Goal: Book appointment/travel/reservation

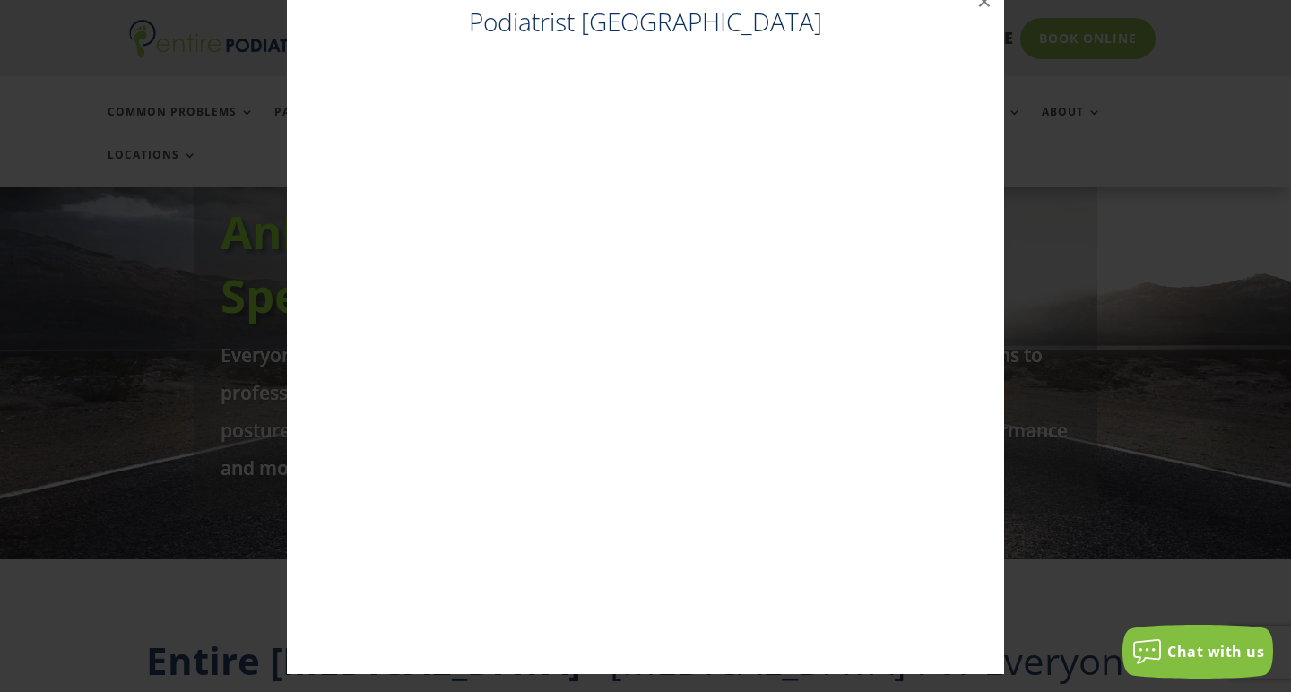
scroll to position [36, 0]
click at [1101, 412] on div "Podiatrist Brisbane City ×" at bounding box center [645, 328] width 1276 height 728
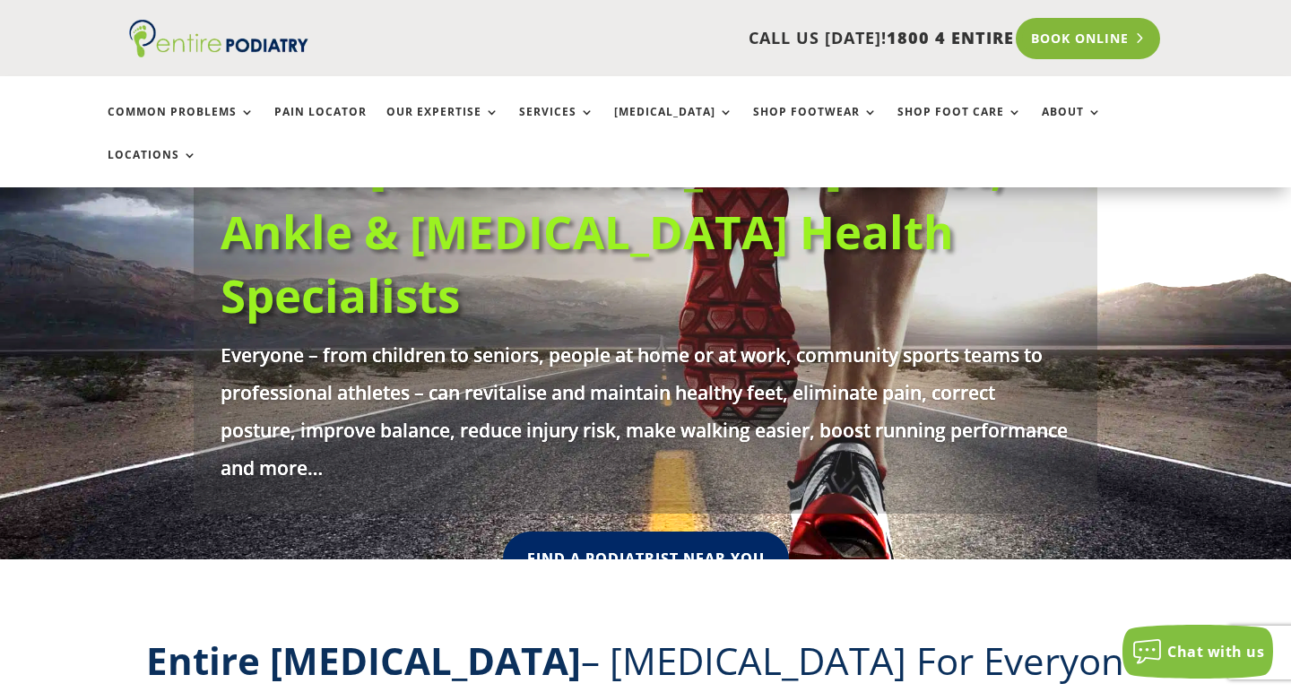
click at [1083, 41] on link "Book Online" at bounding box center [1088, 38] width 144 height 41
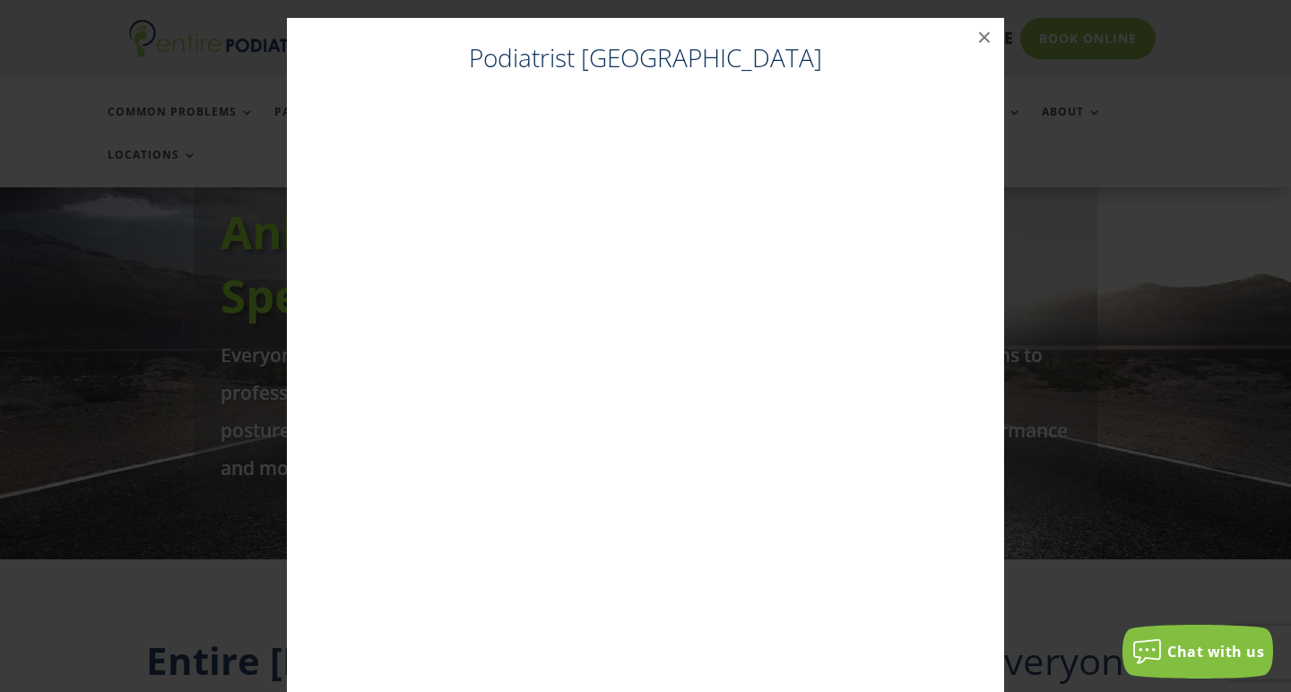
scroll to position [161, 0]
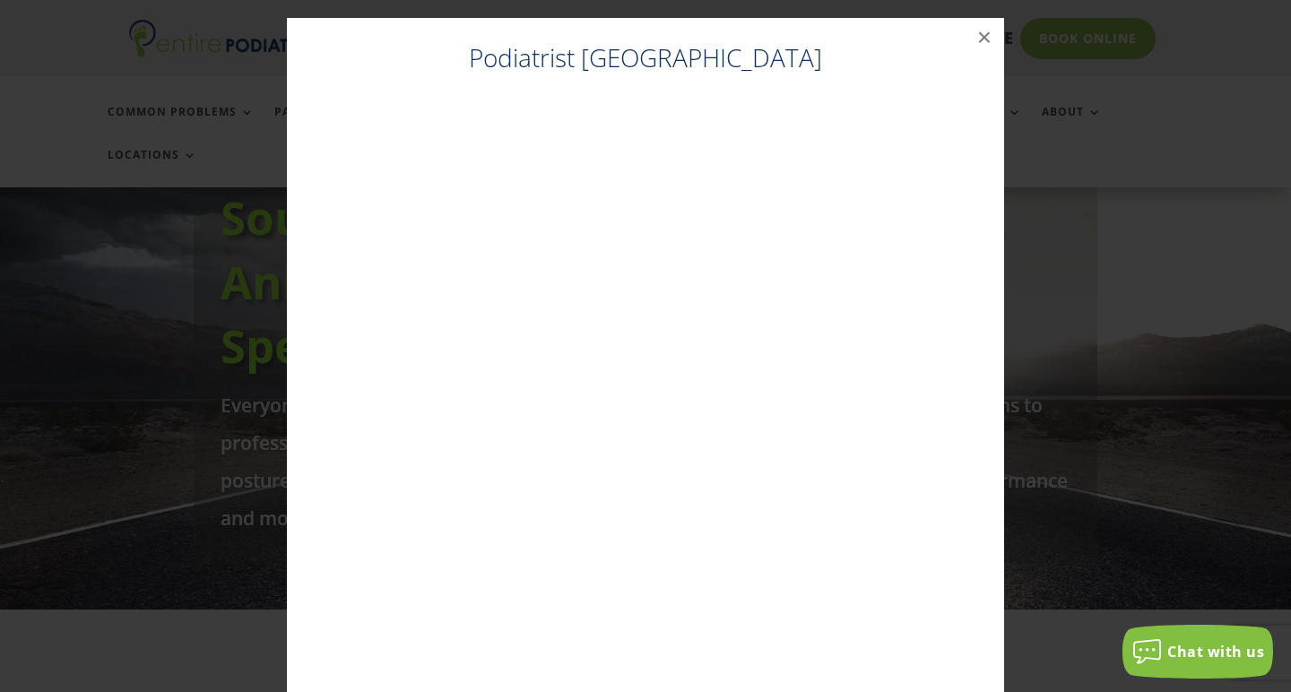
click at [671, 60] on h4 "Podiatrist Brisbane City" at bounding box center [645, 62] width 681 height 44
click at [670, 60] on h4 "Podiatrist Brisbane City" at bounding box center [645, 62] width 681 height 44
click at [1128, 344] on div "Podiatrist Brisbane City ×" at bounding box center [645, 364] width 1276 height 728
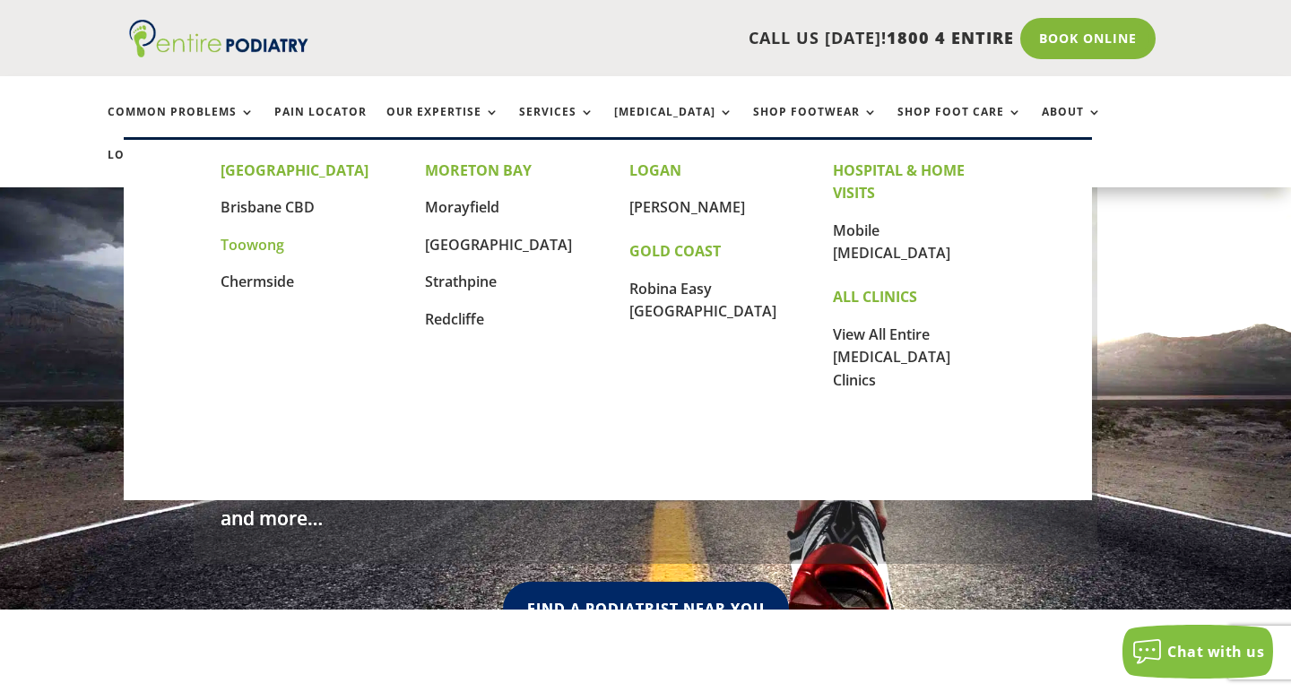
click at [262, 242] on link "Toowong" at bounding box center [253, 245] width 64 height 20
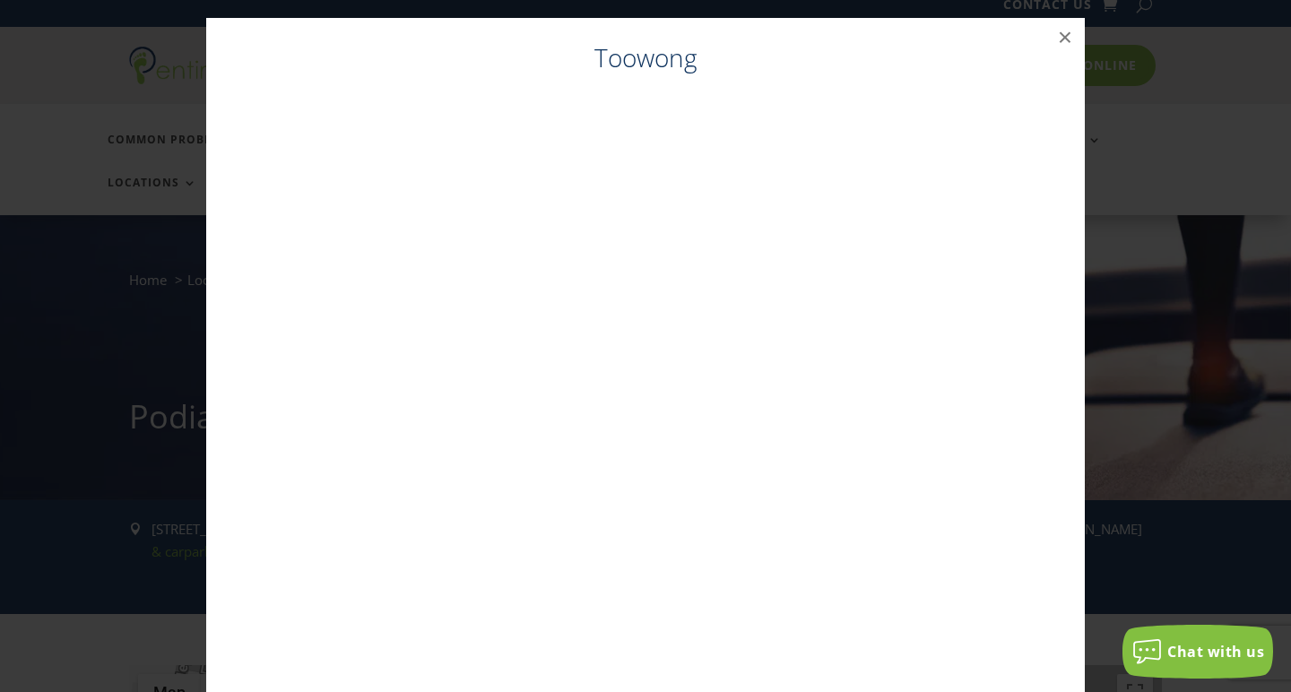
click at [1147, 302] on div "Toowong ×" at bounding box center [645, 364] width 1276 height 728
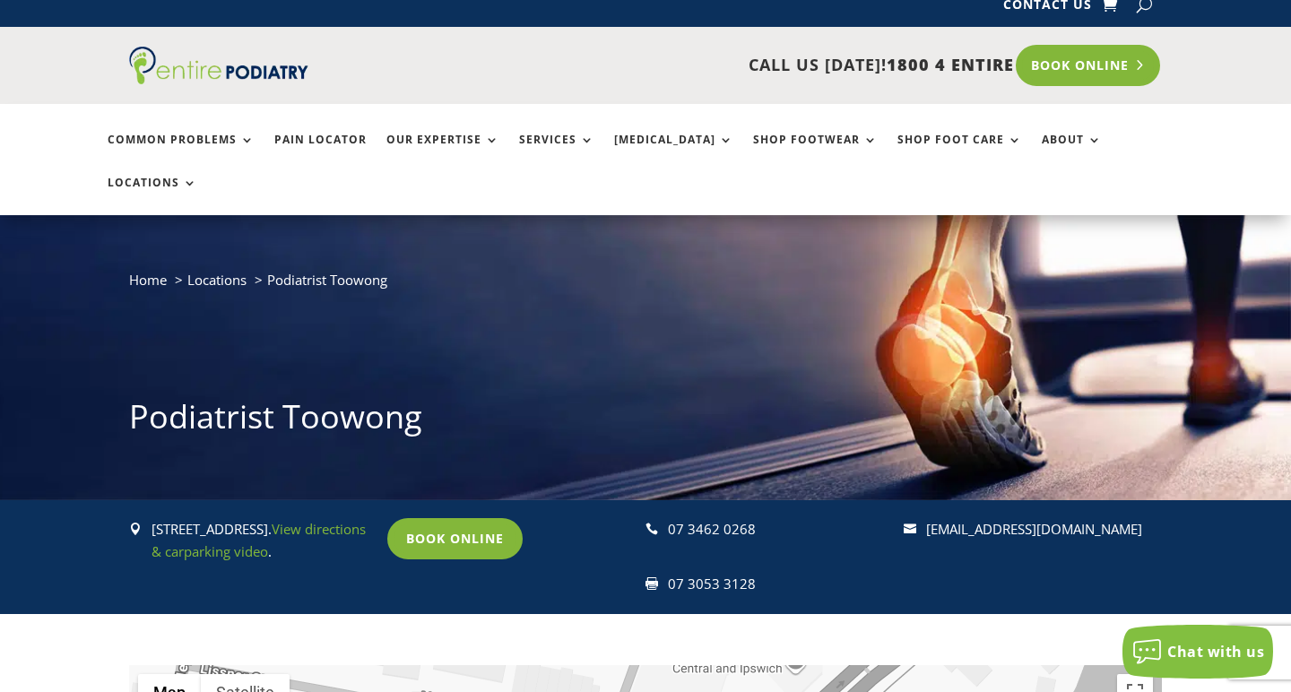
click at [1096, 66] on link "Book Online" at bounding box center [1088, 65] width 144 height 41
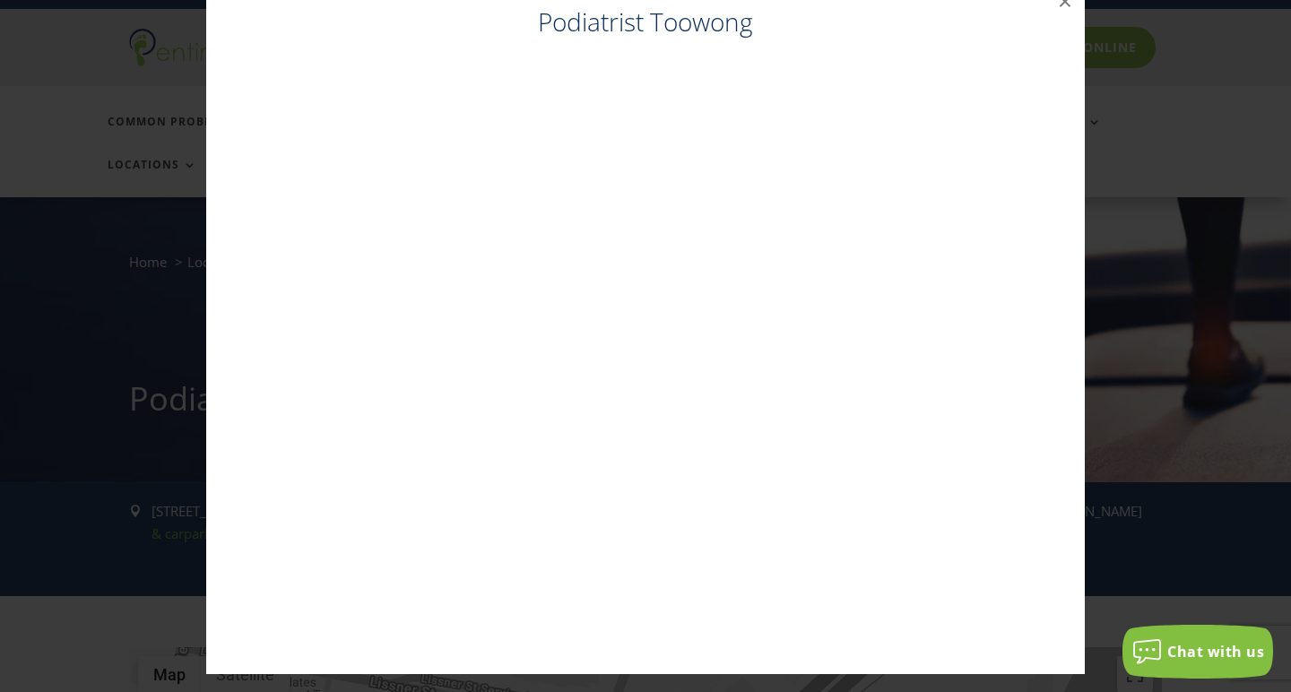
scroll to position [36, 0]
click at [1053, 7] on button "×" at bounding box center [1064, 1] width 39 height 39
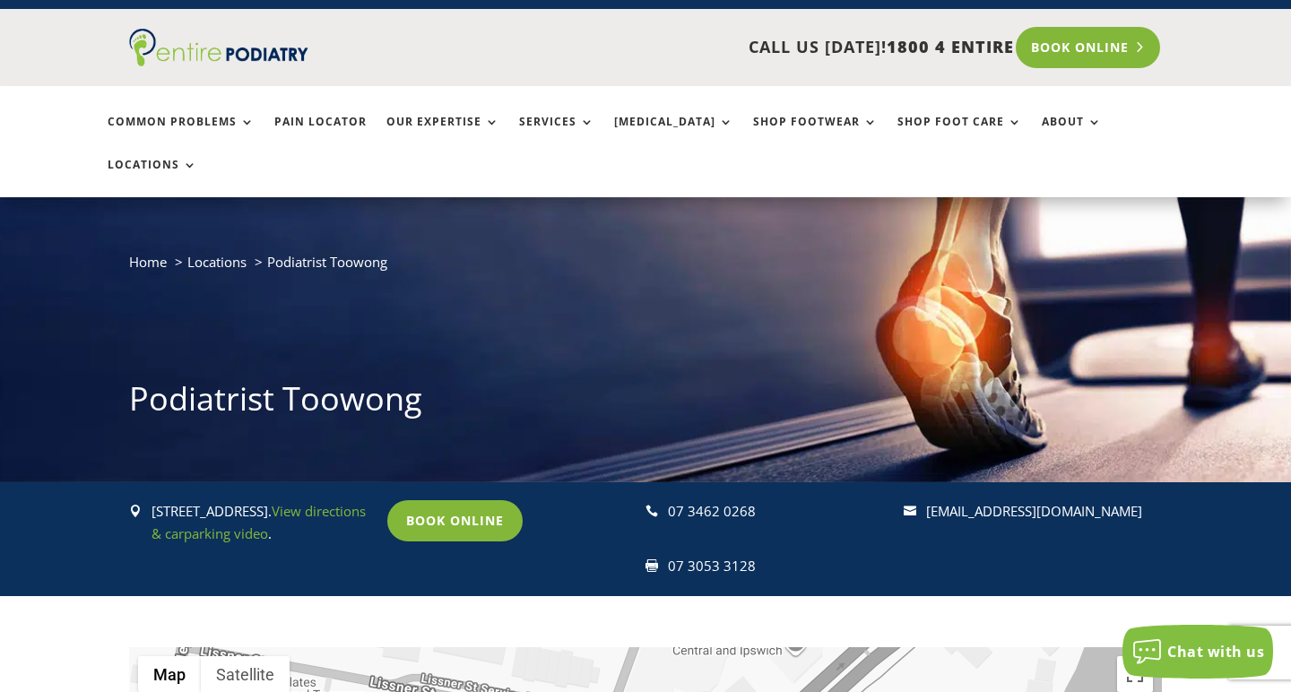
click at [1092, 49] on link "Book Online" at bounding box center [1088, 47] width 144 height 41
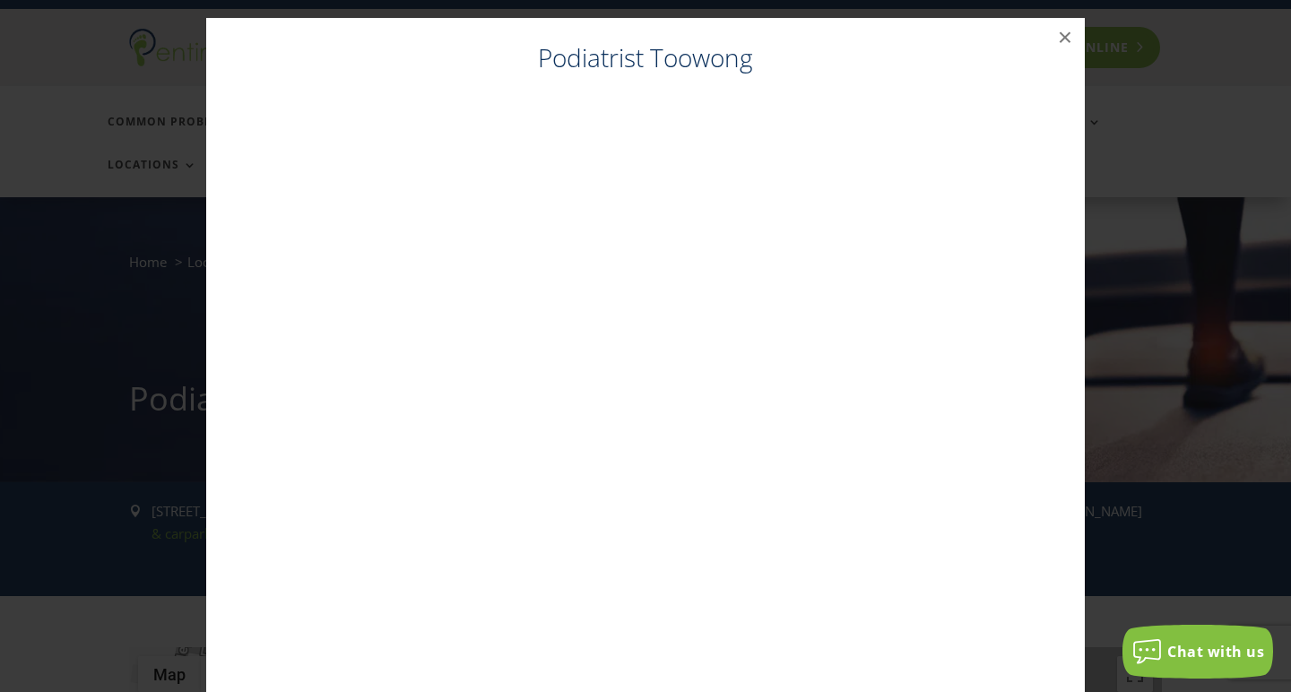
scroll to position [0, 0]
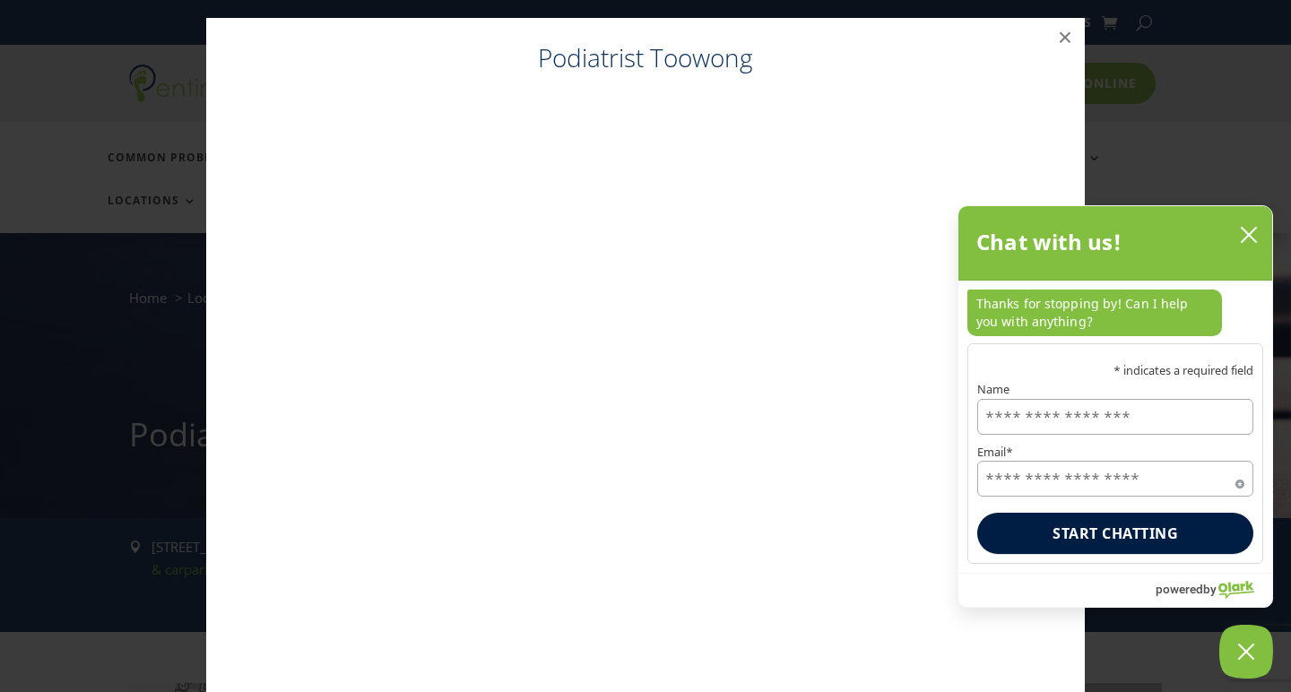
click at [1181, 133] on div "Podiatrist Toowong ×" at bounding box center [645, 364] width 1276 height 728
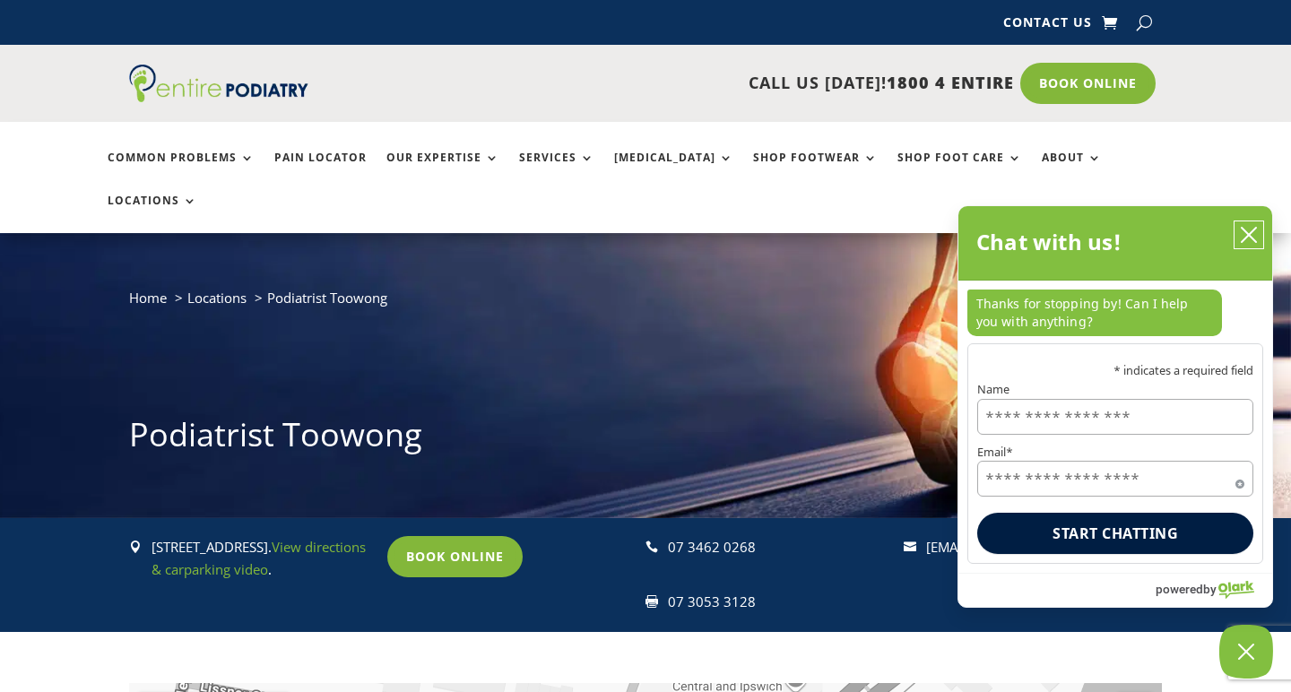
click at [1250, 244] on icon "close chatbox" at bounding box center [1249, 235] width 18 height 18
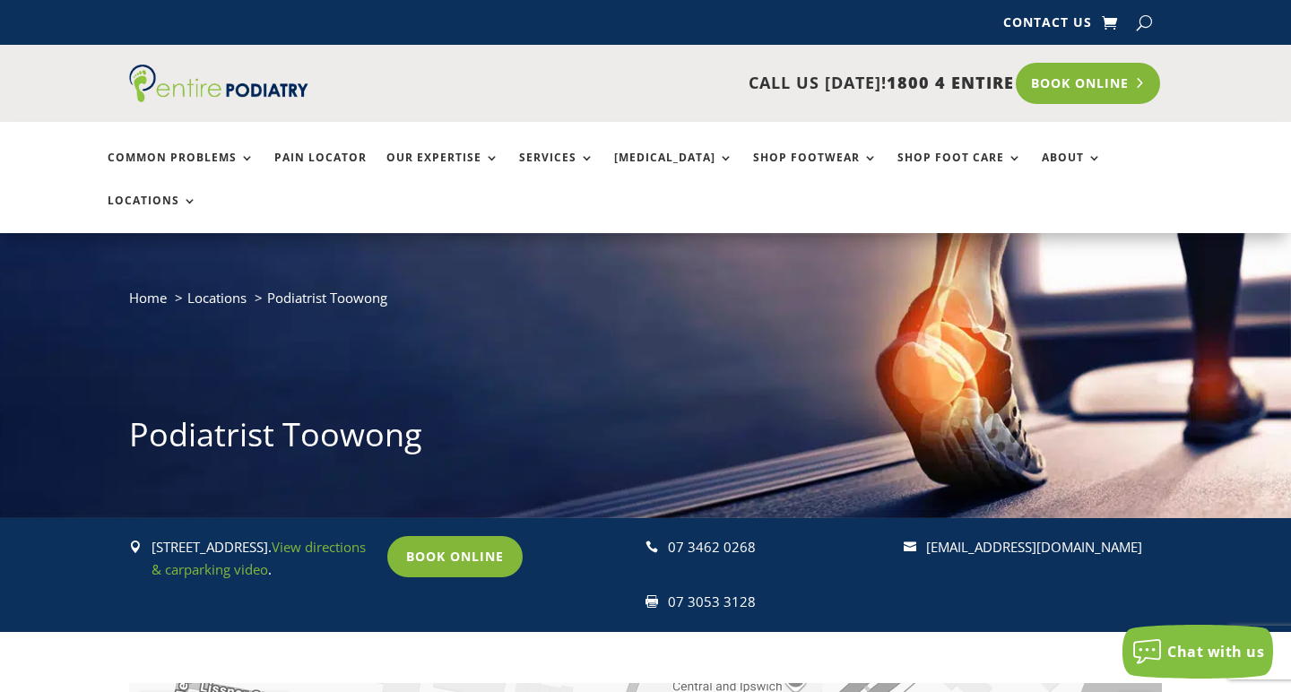
click at [1083, 88] on link "Book Online" at bounding box center [1088, 83] width 144 height 41
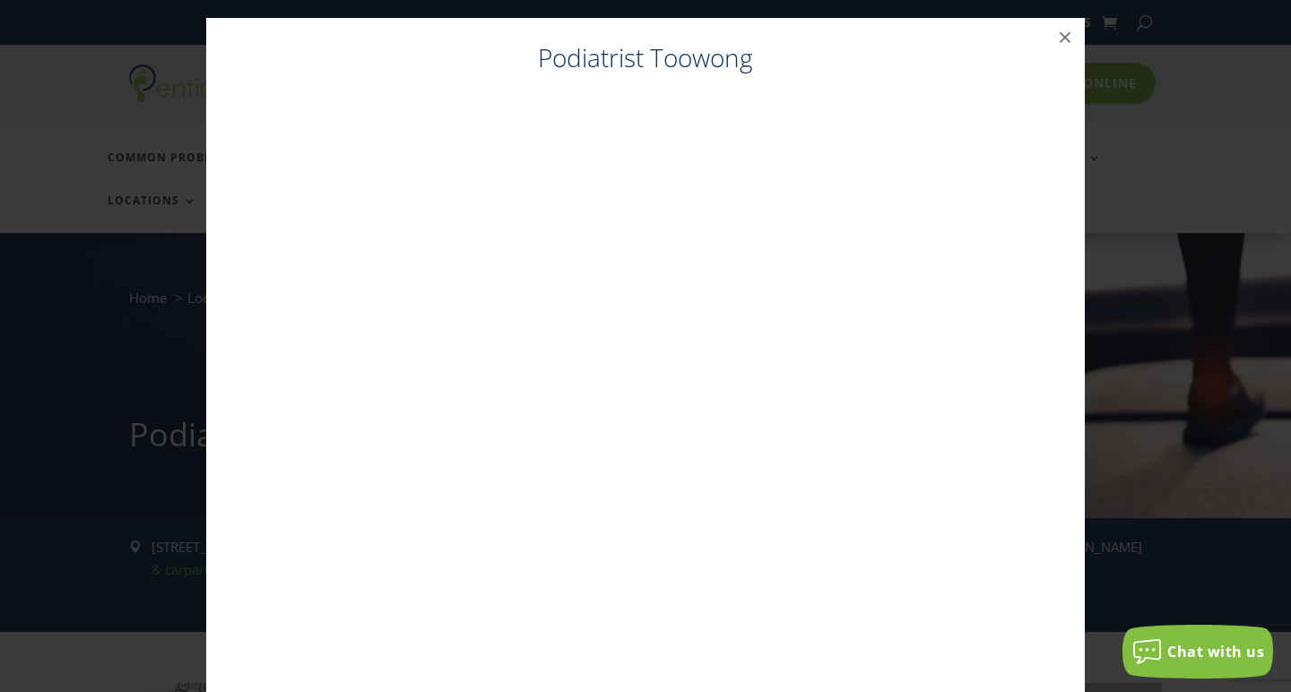
scroll to position [18, 0]
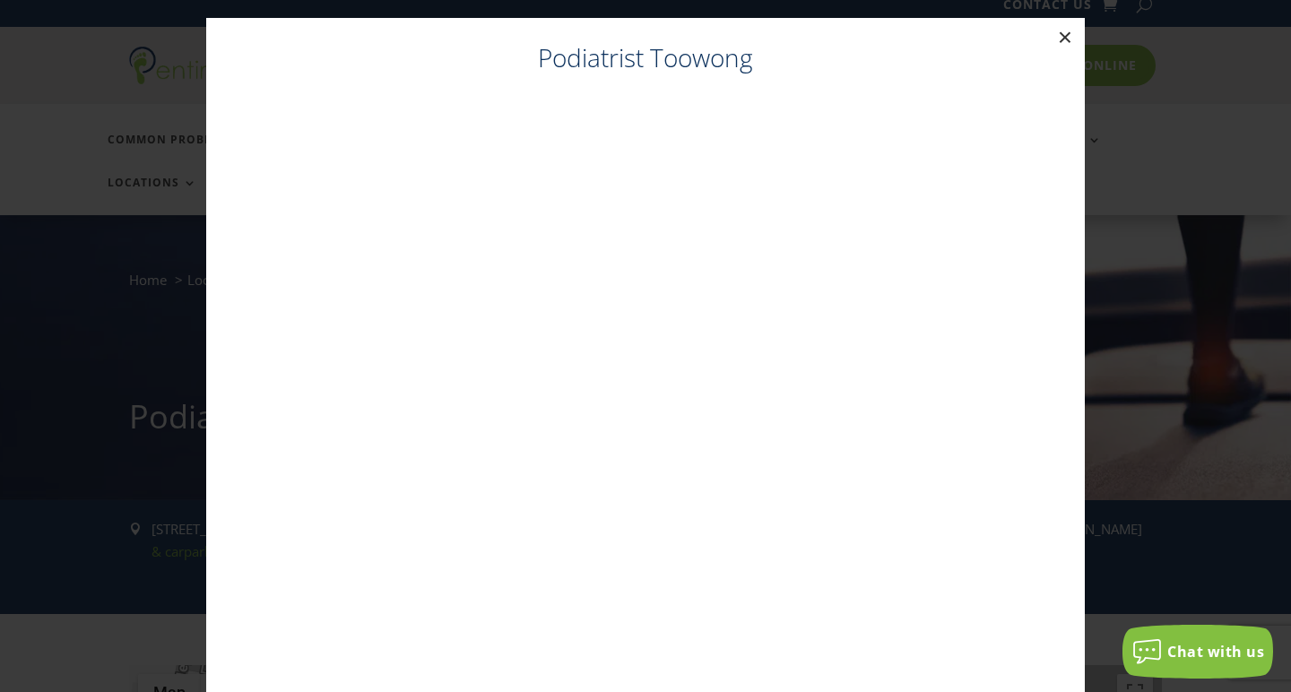
click at [1068, 40] on button "×" at bounding box center [1064, 37] width 39 height 39
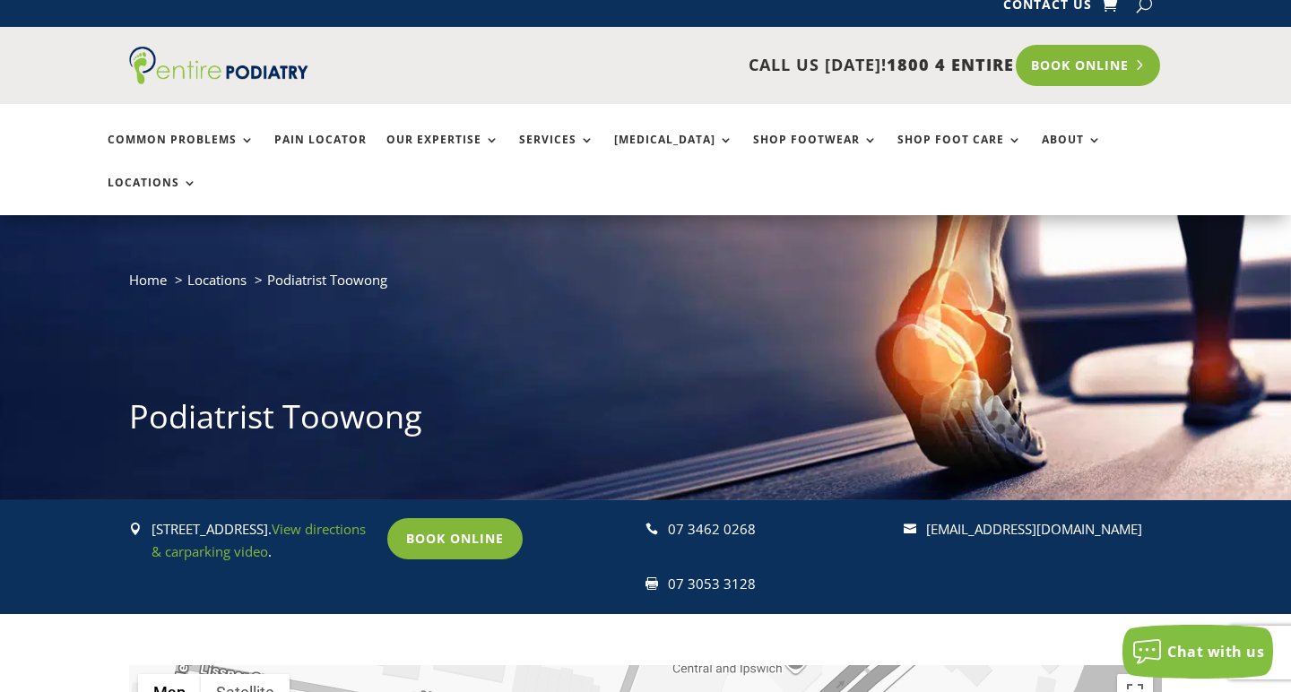
click at [1085, 74] on link "Book Online" at bounding box center [1088, 65] width 144 height 41
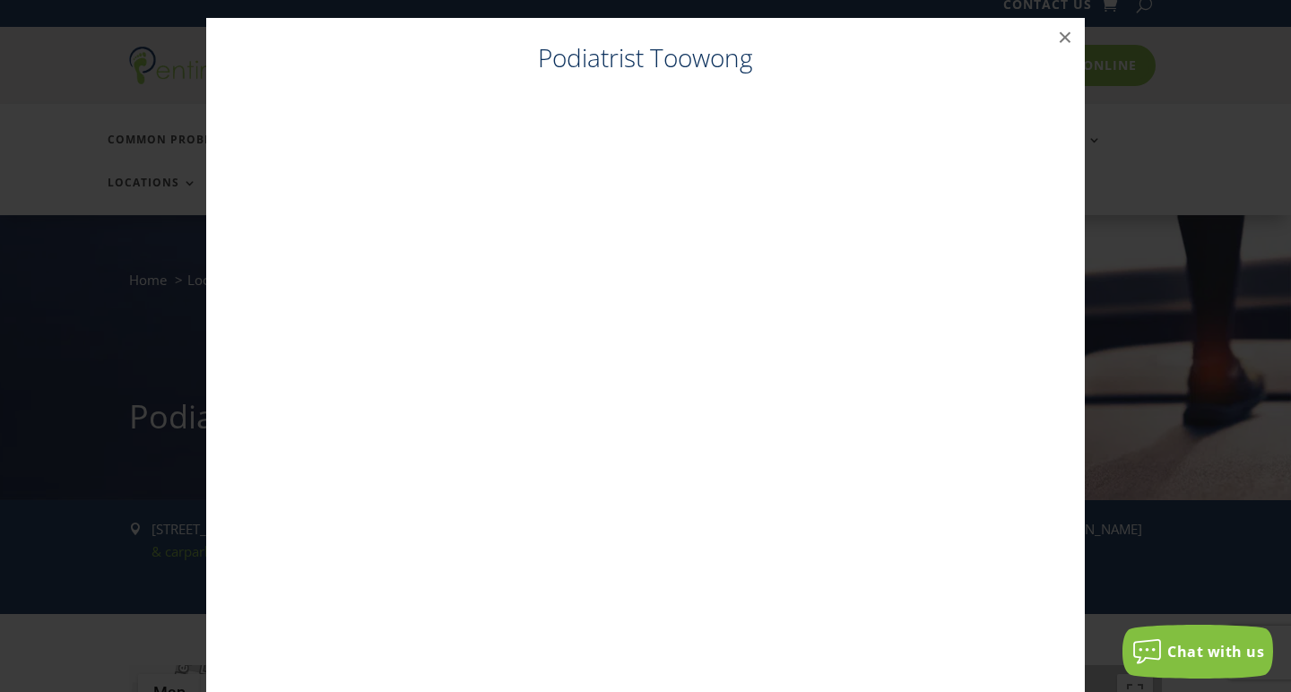
scroll to position [36, 0]
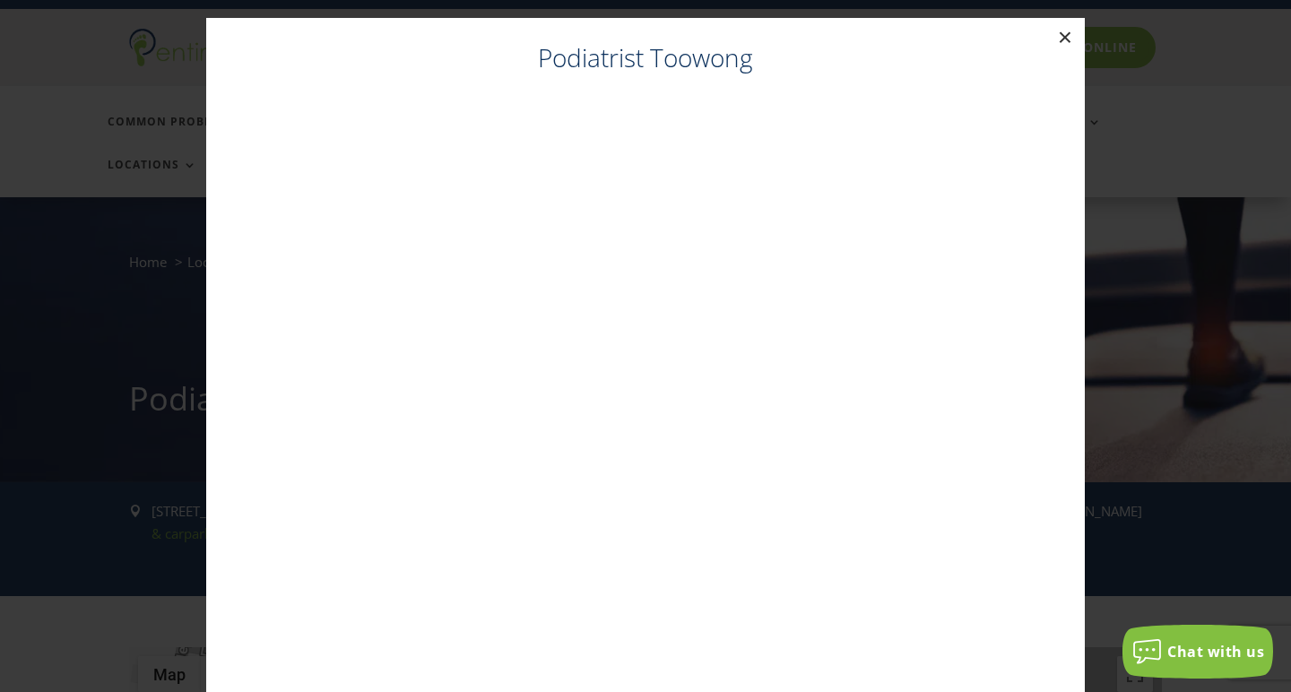
click at [1050, 47] on button "×" at bounding box center [1064, 37] width 39 height 39
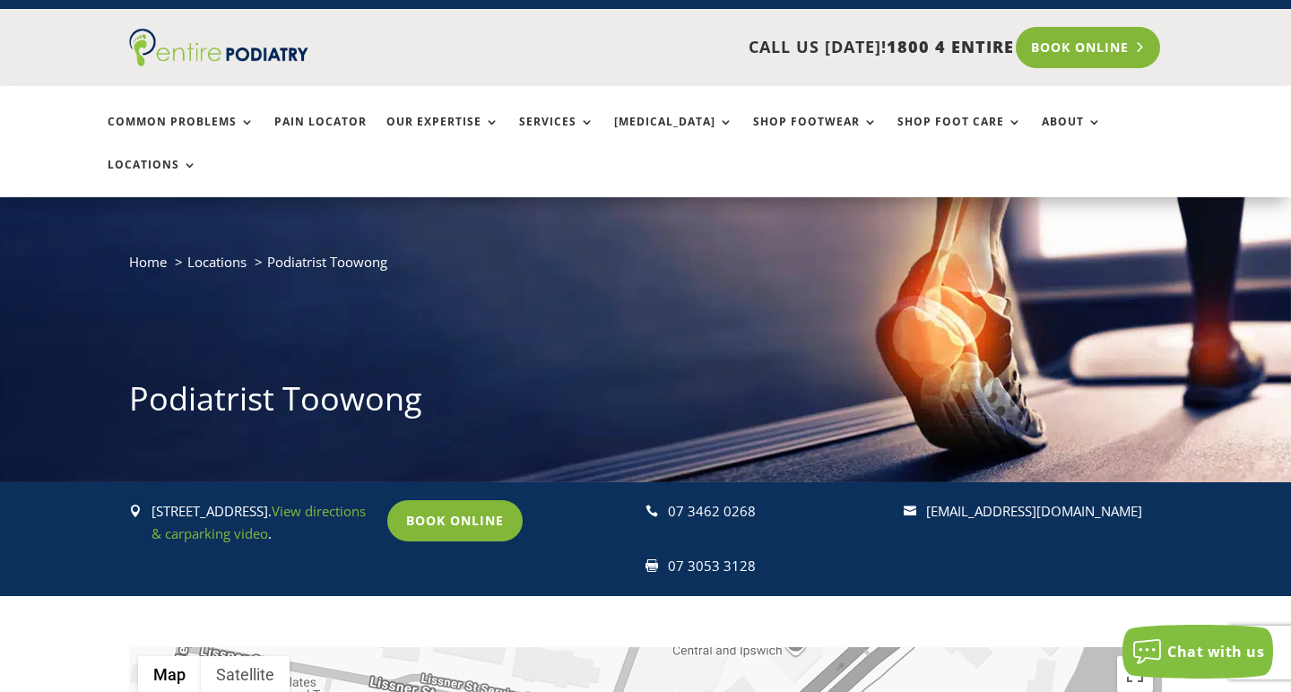
click at [1079, 42] on link "Book Online" at bounding box center [1088, 47] width 144 height 41
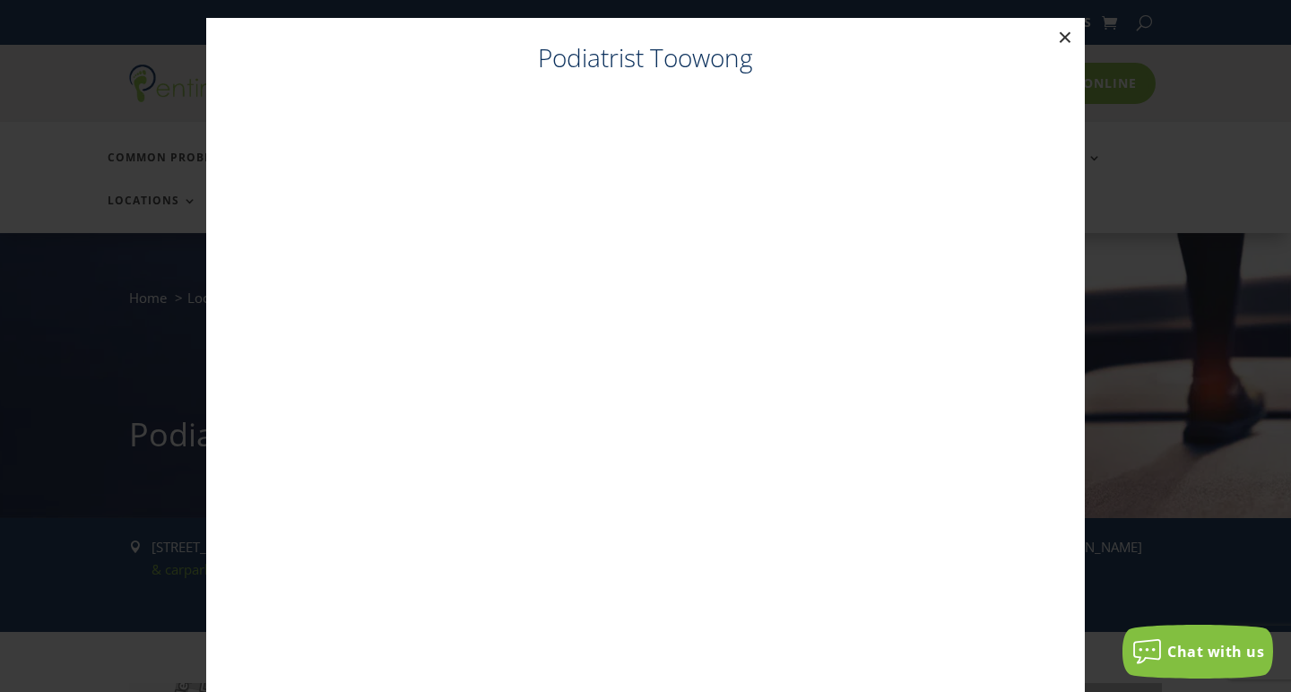
click at [1069, 39] on button "×" at bounding box center [1064, 37] width 39 height 39
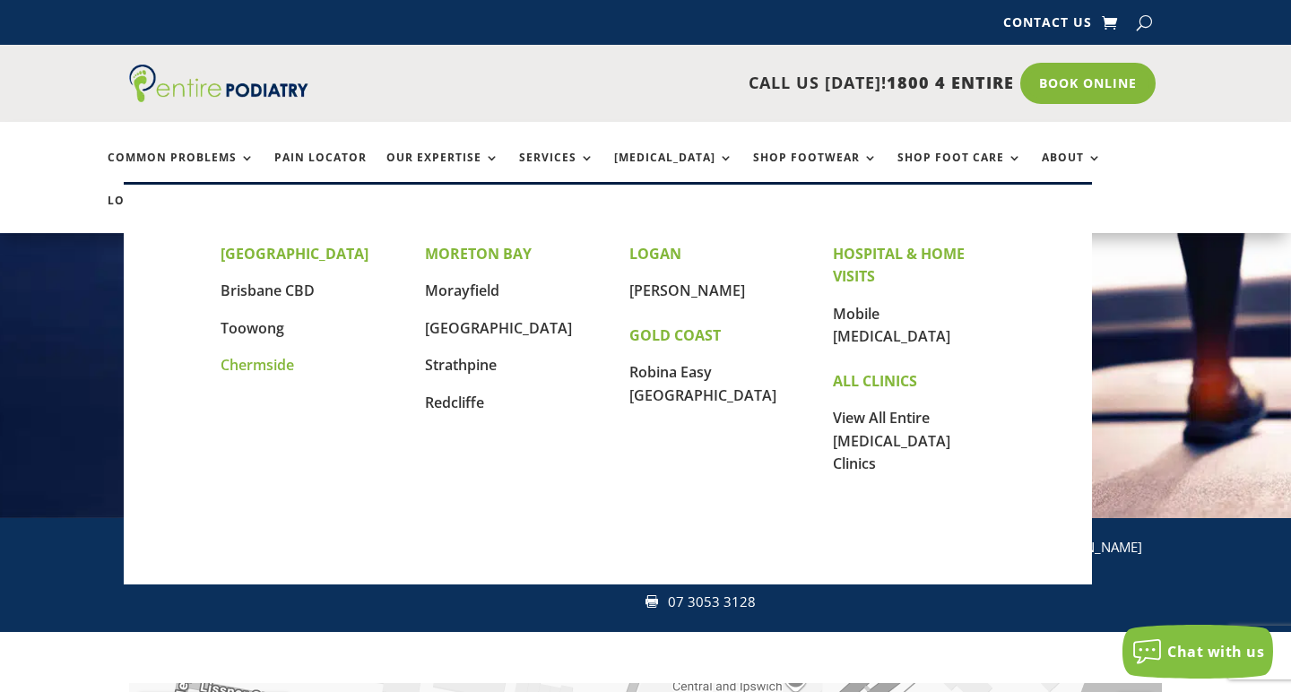
click at [263, 363] on link "Chermside" at bounding box center [258, 365] width 74 height 20
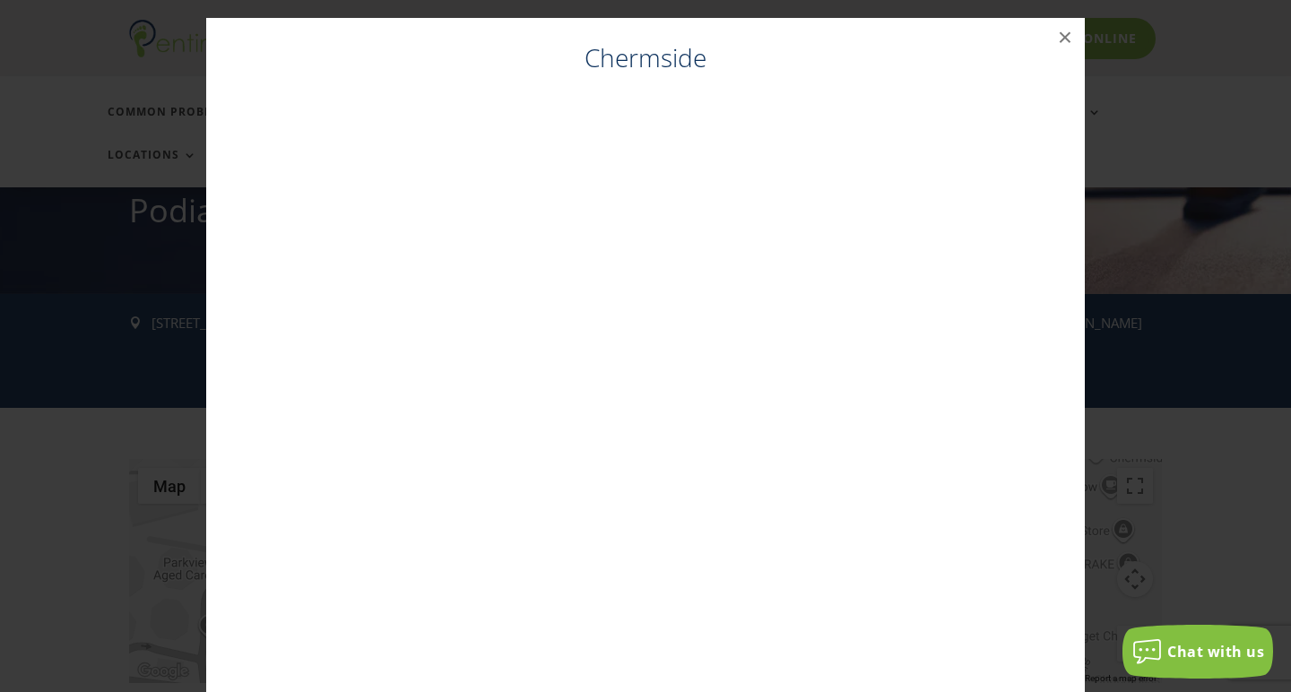
click at [1142, 347] on div "Chermside ×" at bounding box center [645, 364] width 1276 height 728
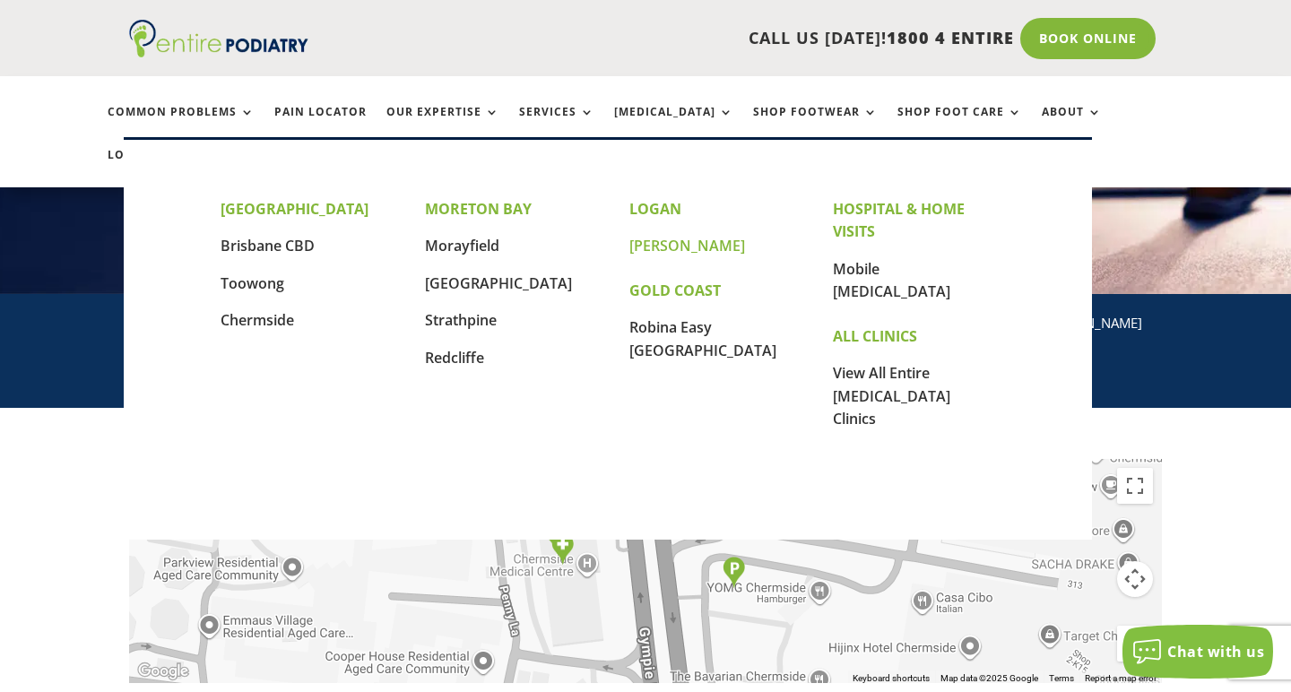
click at [655, 248] on link "[PERSON_NAME]" at bounding box center [687, 246] width 116 height 20
